Goal: Book appointment/travel/reservation

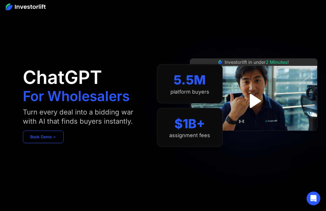
click at [50, 137] on link "Book Demo ➢" at bounding box center [43, 136] width 41 height 13
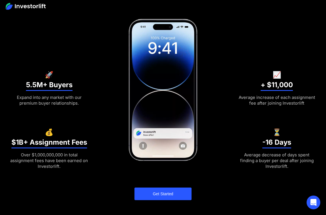
scroll to position [131, 0]
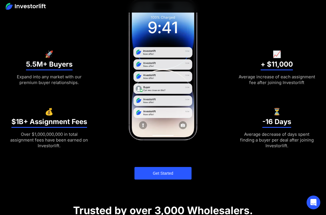
scroll to position [153, 0]
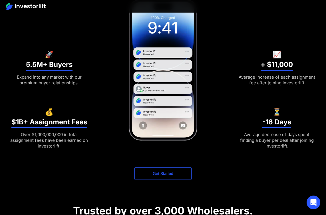
click at [160, 171] on link "Get Started" at bounding box center [163, 173] width 57 height 13
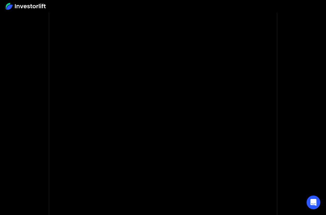
scroll to position [31, 0]
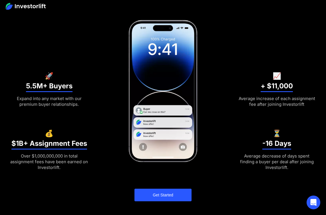
scroll to position [131, 0]
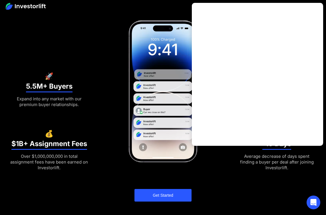
click at [88, 54] on div "More buyers. AI-powered targeting. Higher assignment fees. 🚀 5.5M+ Buyers Expan…" at bounding box center [163, 51] width 308 height 301
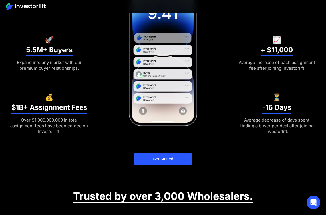
scroll to position [167, 0]
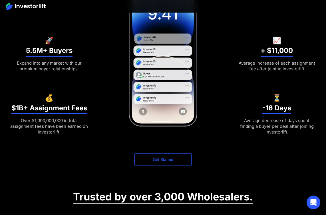
click at [170, 165] on link "Get Started" at bounding box center [163, 159] width 57 height 13
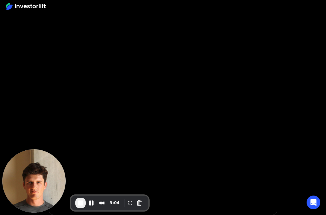
scroll to position [57, 0]
